Goal: Information Seeking & Learning: Learn about a topic

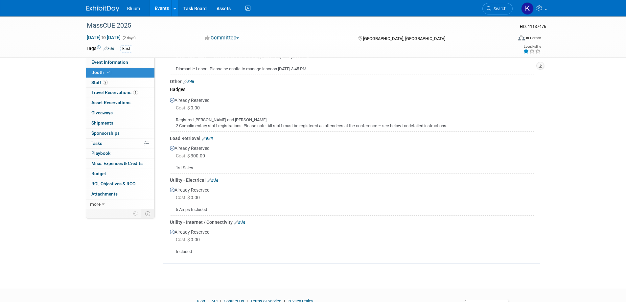
click at [166, 8] on link "Events" at bounding box center [162, 8] width 24 height 16
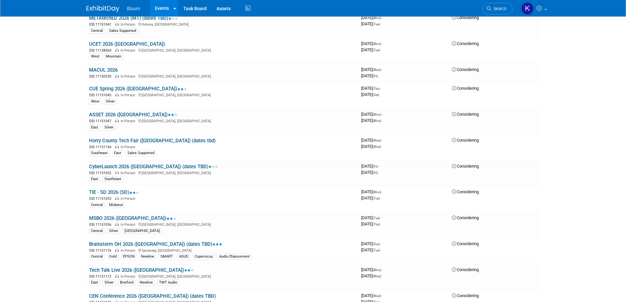
scroll to position [1313, 0]
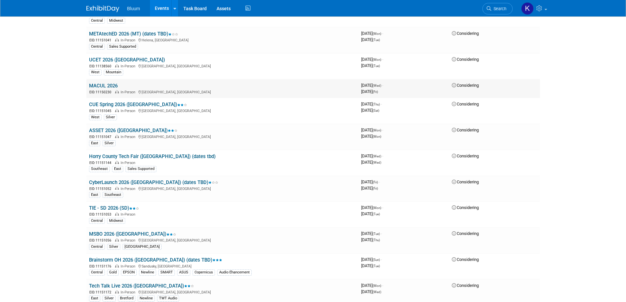
click at [105, 85] on link "MACUL 2026" at bounding box center [103, 86] width 29 height 6
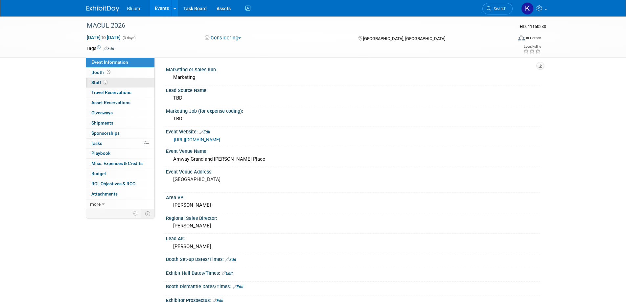
click at [98, 80] on span "Staff 5" at bounding box center [99, 82] width 16 height 5
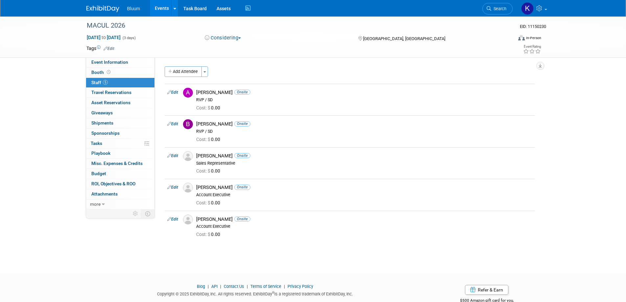
click at [491, 8] on icon at bounding box center [489, 8] width 5 height 5
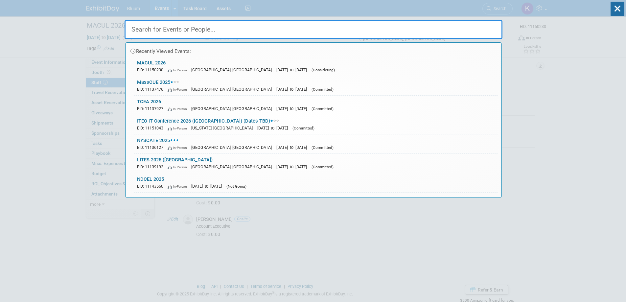
click at [207, 29] on input "text" at bounding box center [314, 29] width 378 height 19
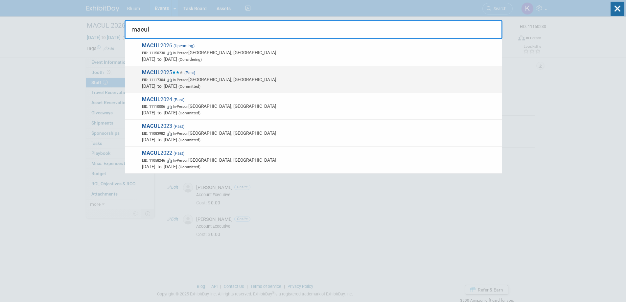
type input "macul"
click at [166, 77] on span "EID: 11117304 In-Person Detroit, MI" at bounding box center [320, 79] width 357 height 7
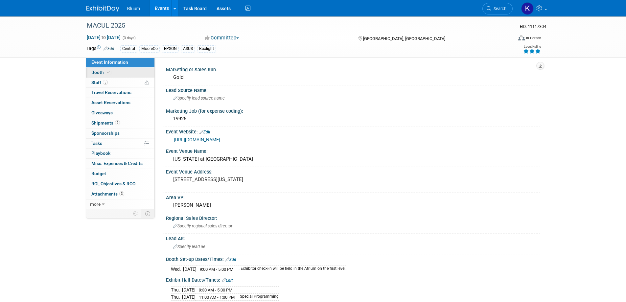
click at [95, 72] on span "Booth" at bounding box center [101, 72] width 20 height 5
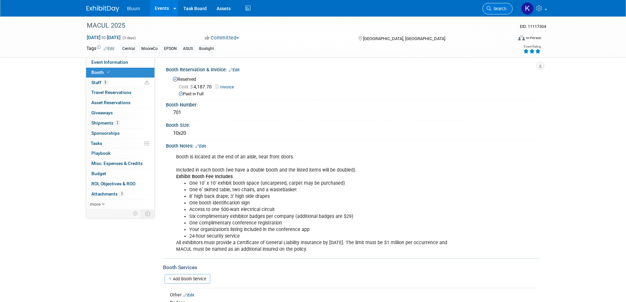
click at [492, 6] on link "Search" at bounding box center [497, 9] width 30 height 12
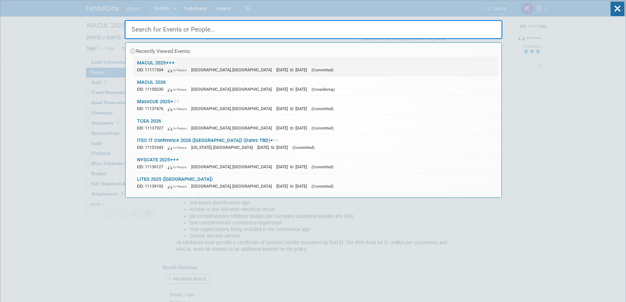
click at [156, 75] on link "MACUL 2025 EID: 11117304 In-Person Detroit, MI Mar 19, 2025 to Mar 21, 2025 (Co…" at bounding box center [316, 66] width 364 height 19
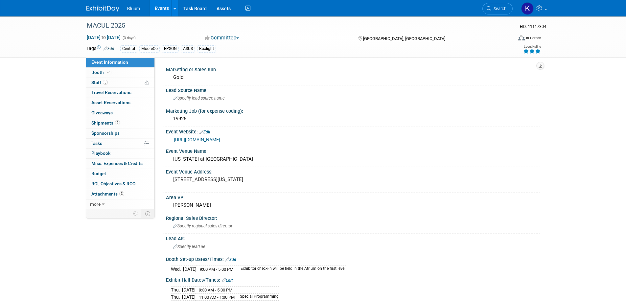
click at [494, 10] on span "Search" at bounding box center [498, 8] width 15 height 5
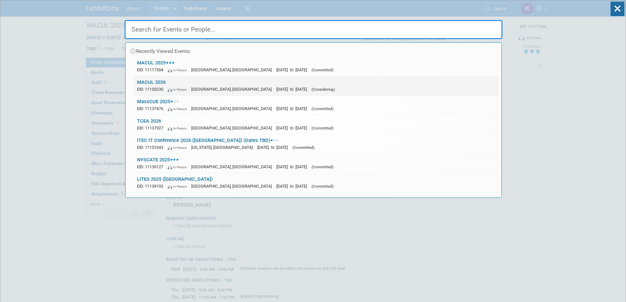
click at [154, 90] on span "EID: 11150230" at bounding box center [151, 89] width 29 height 5
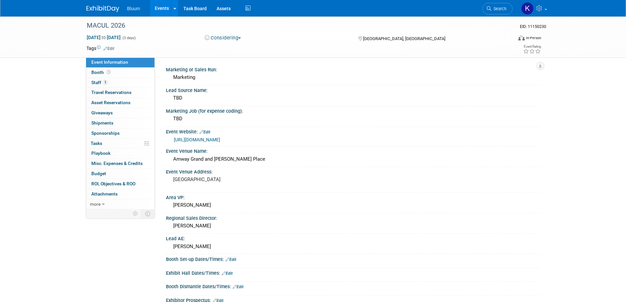
click at [503, 8] on span "Search" at bounding box center [498, 8] width 15 height 5
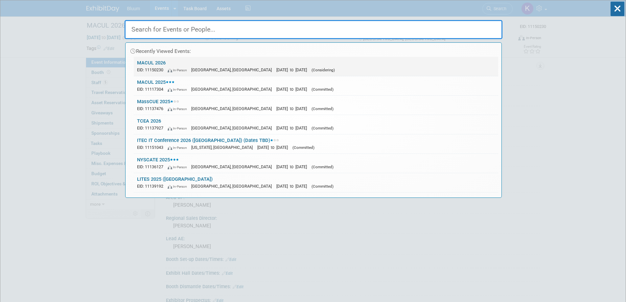
click at [151, 61] on link "MACUL 2026 EID: 11150230 In-Person Grand Rapids, MI Mar 18, 2026 to Mar 20, 202…" at bounding box center [316, 66] width 364 height 19
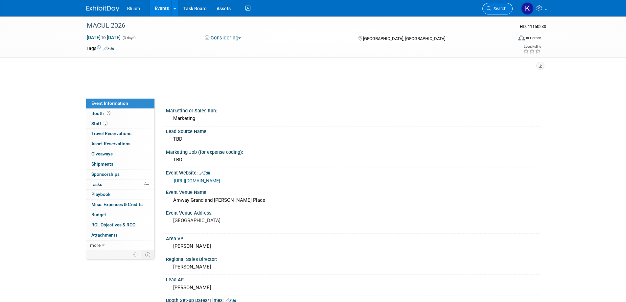
click at [500, 10] on span "Search" at bounding box center [498, 8] width 15 height 5
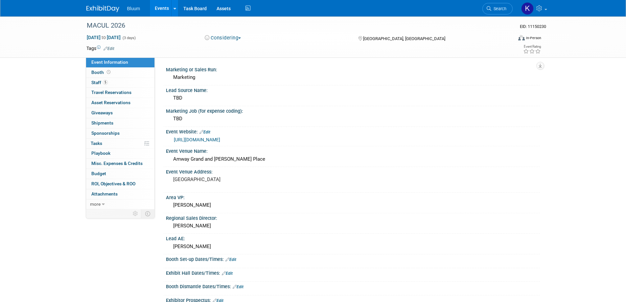
click at [495, 10] on span "Search" at bounding box center [498, 8] width 15 height 5
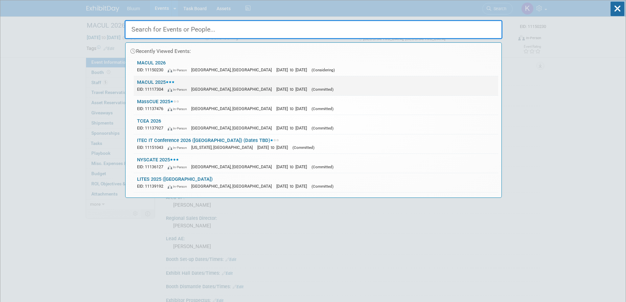
click at [161, 81] on link "MACUL 2025 EID: 11117304 In-Person [GEOGRAPHIC_DATA], [GEOGRAPHIC_DATA] [DATE] …" at bounding box center [316, 85] width 364 height 19
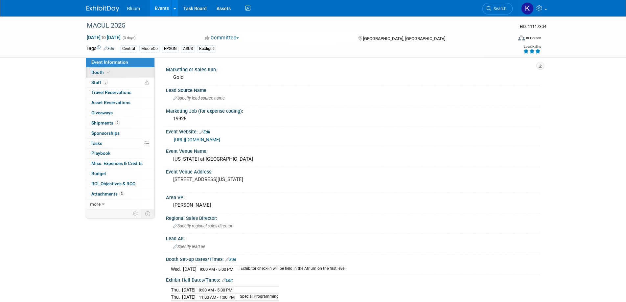
click at [98, 72] on span "Booth" at bounding box center [101, 72] width 20 height 5
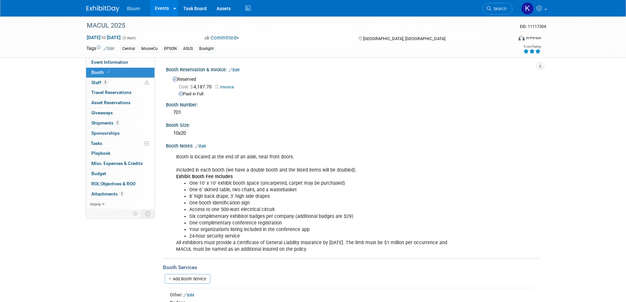
click at [226, 86] on link "Invoice" at bounding box center [226, 86] width 22 height 5
click at [498, 6] on span "Search" at bounding box center [498, 8] width 15 height 5
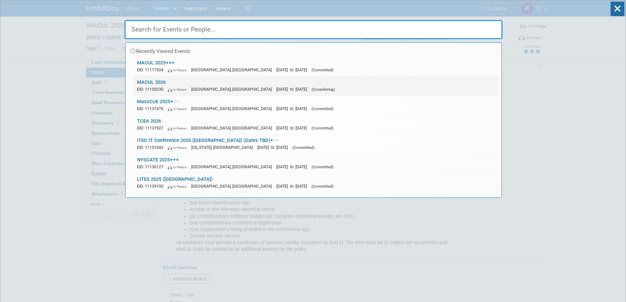
click at [147, 85] on link "MACUL 2026 EID: 11150230 In-Person Grand Rapids, MI Mar 18, 2026 to Mar 20, 202…" at bounding box center [316, 85] width 364 height 19
